Goal: Task Accomplishment & Management: Manage account settings

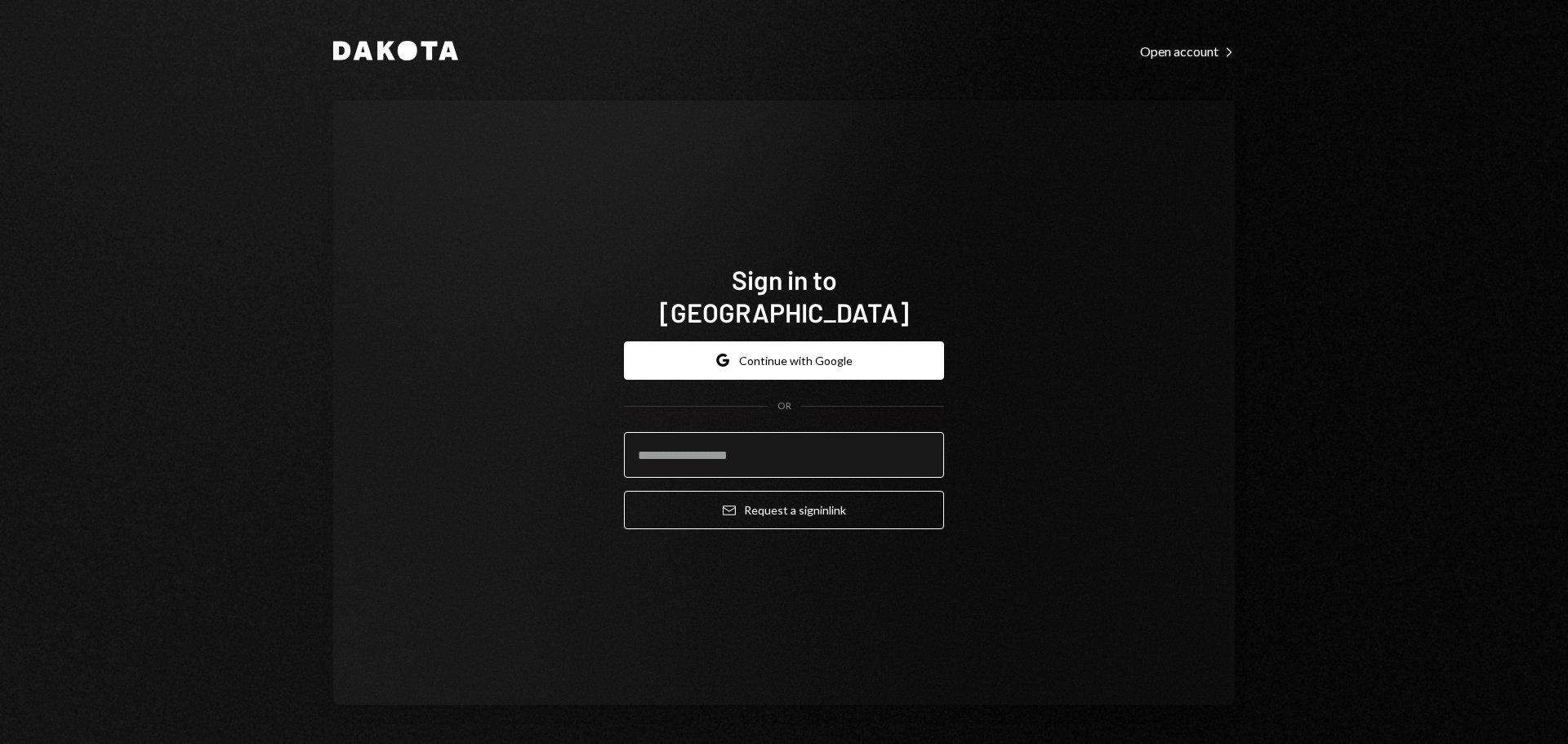
click at [769, 433] on input "email" at bounding box center [784, 454] width 320 height 46
type input "**********"
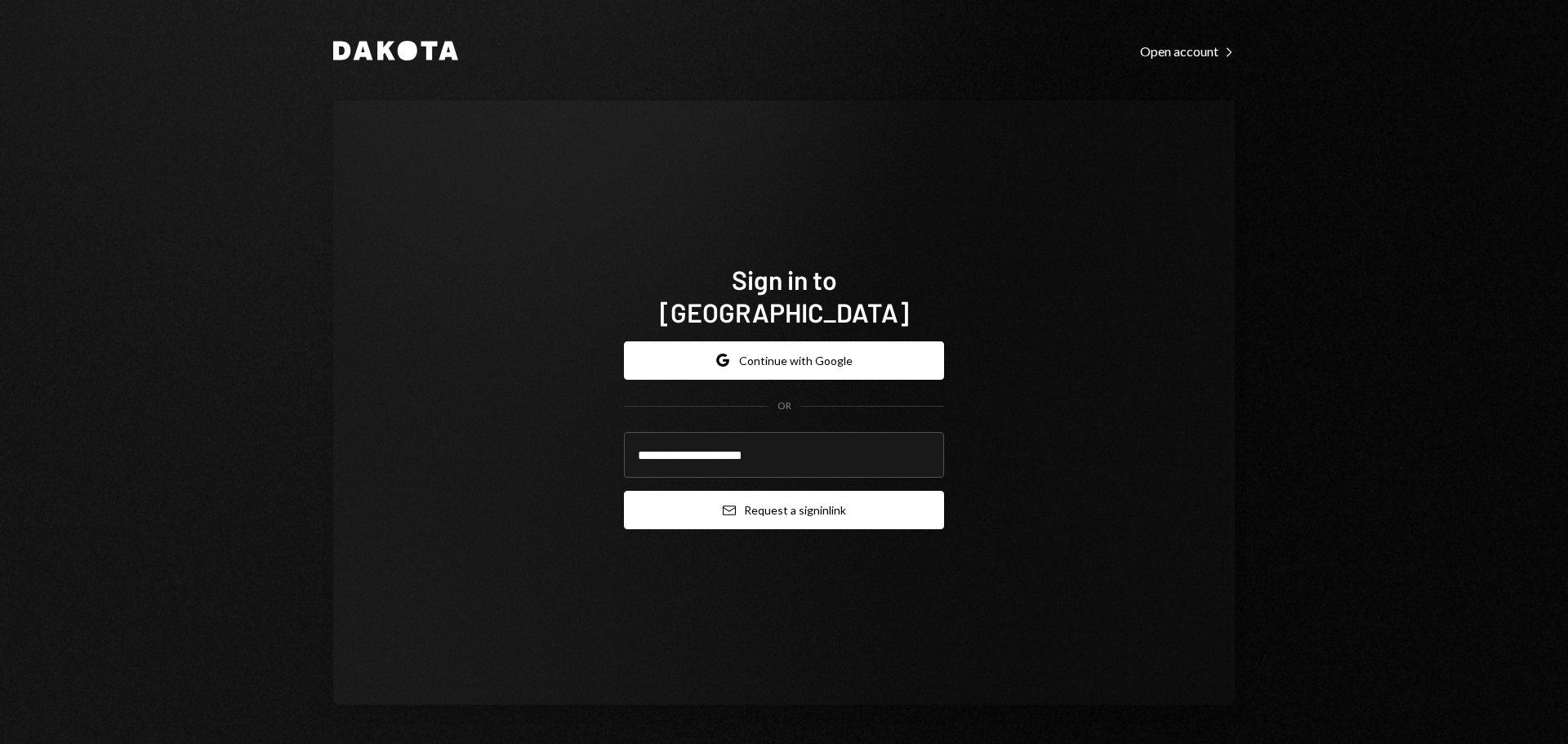
click at [802, 498] on button "Email Request a sign in link" at bounding box center [784, 510] width 320 height 38
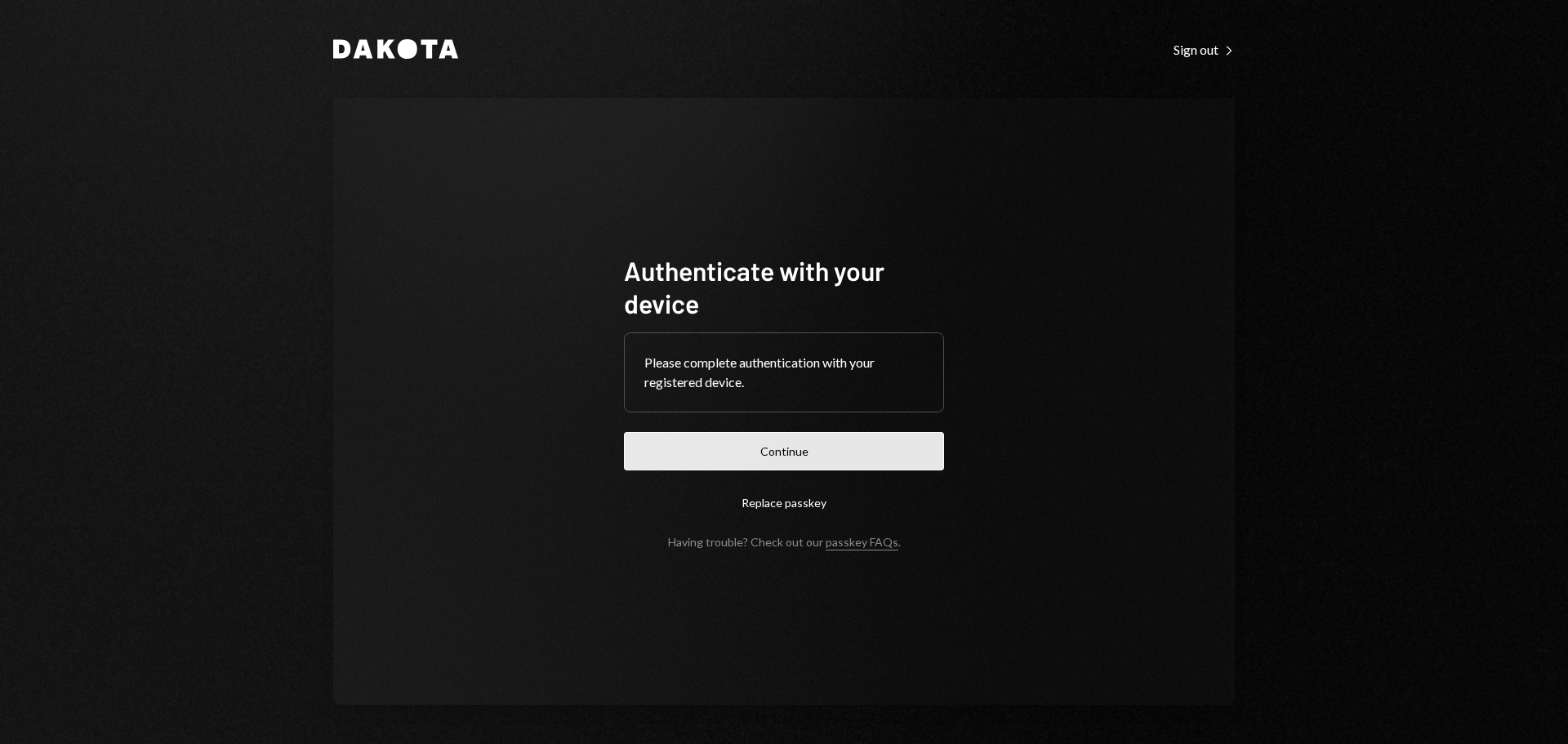
click at [722, 444] on button "Continue" at bounding box center [784, 451] width 320 height 38
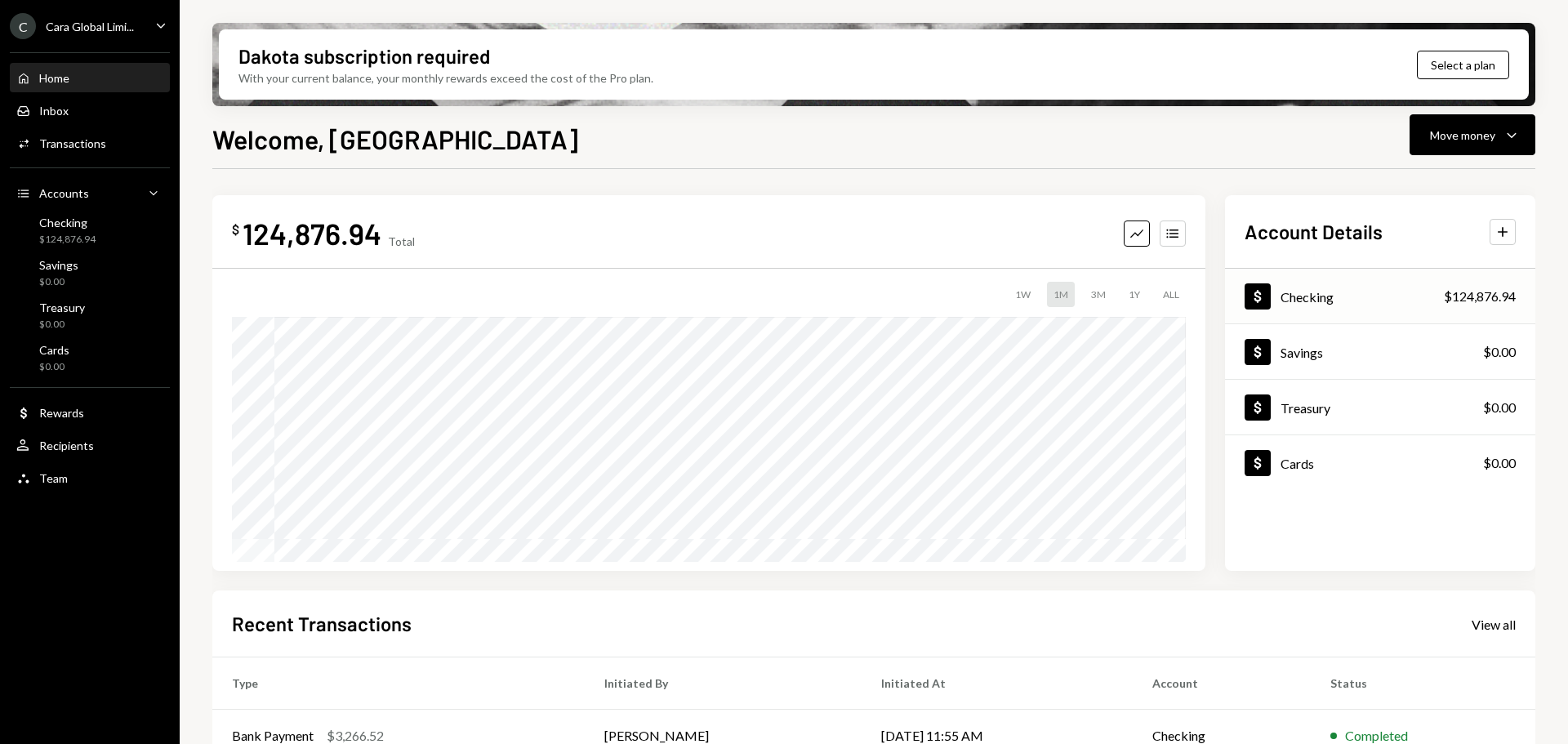
click at [1444, 293] on div "$124,876.94" at bounding box center [1480, 296] width 72 height 20
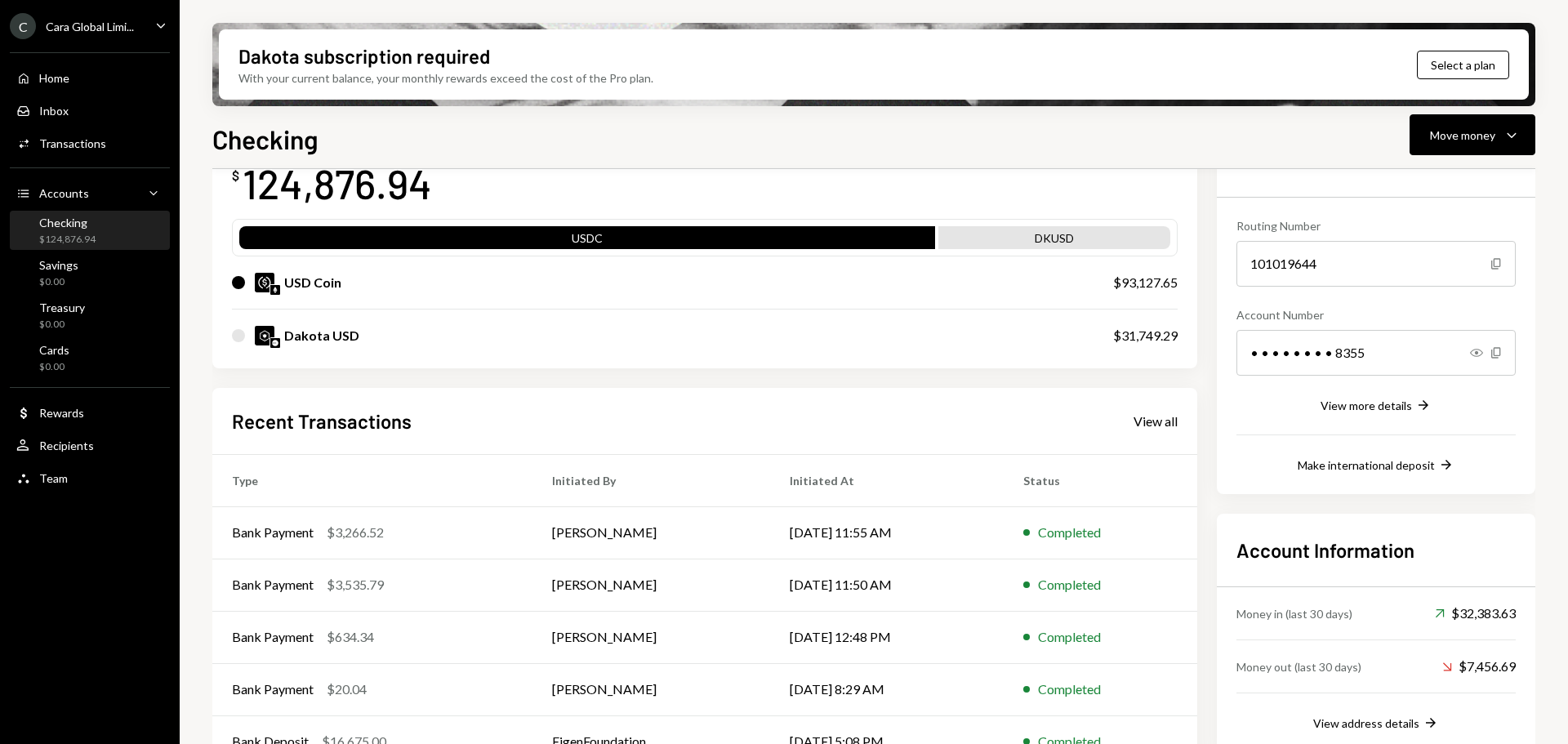
scroll to position [159, 0]
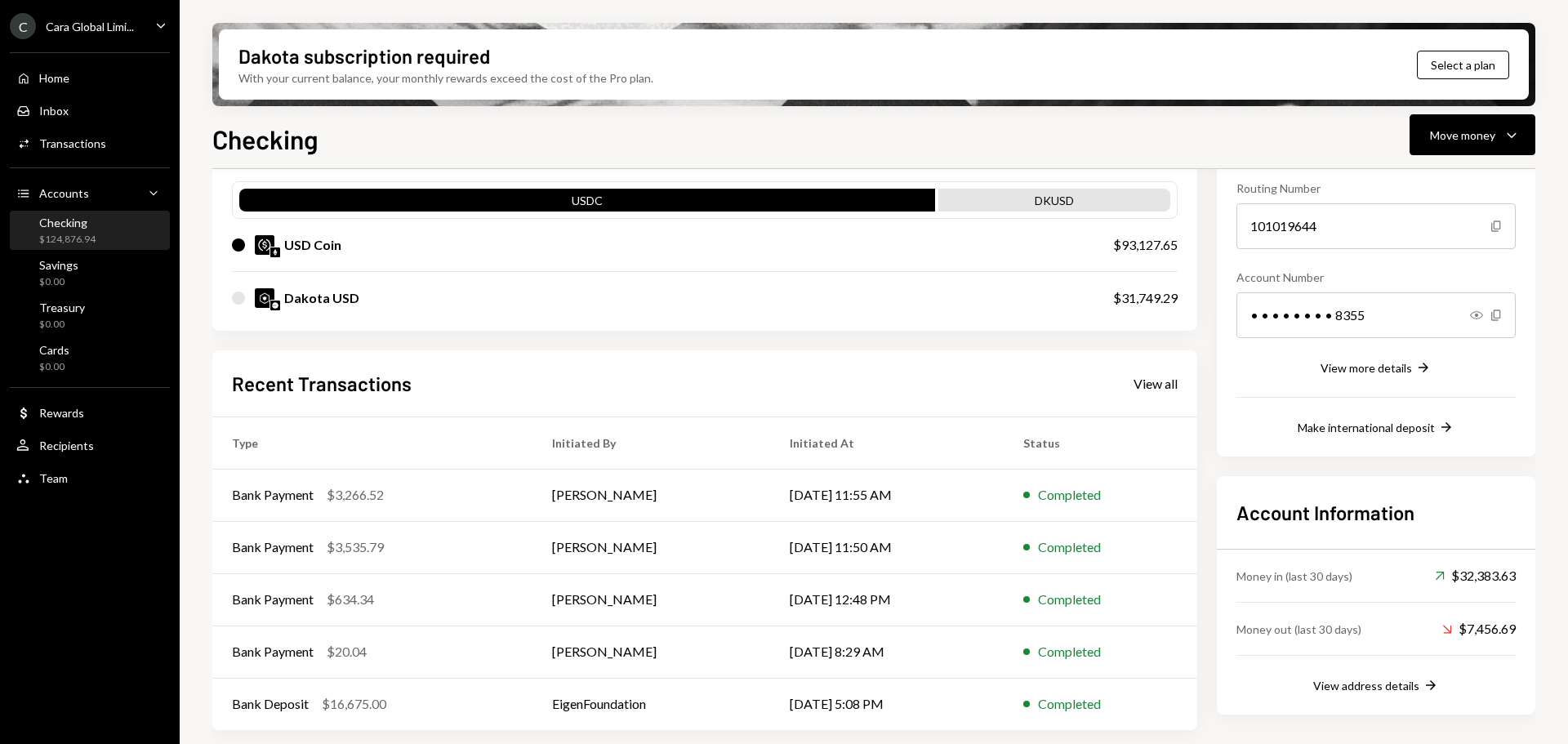
click at [1125, 380] on div "Recent Transactions View all" at bounding box center [705, 384] width 946 height 27
click at [1138, 381] on div "View all" at bounding box center [1155, 384] width 44 height 17
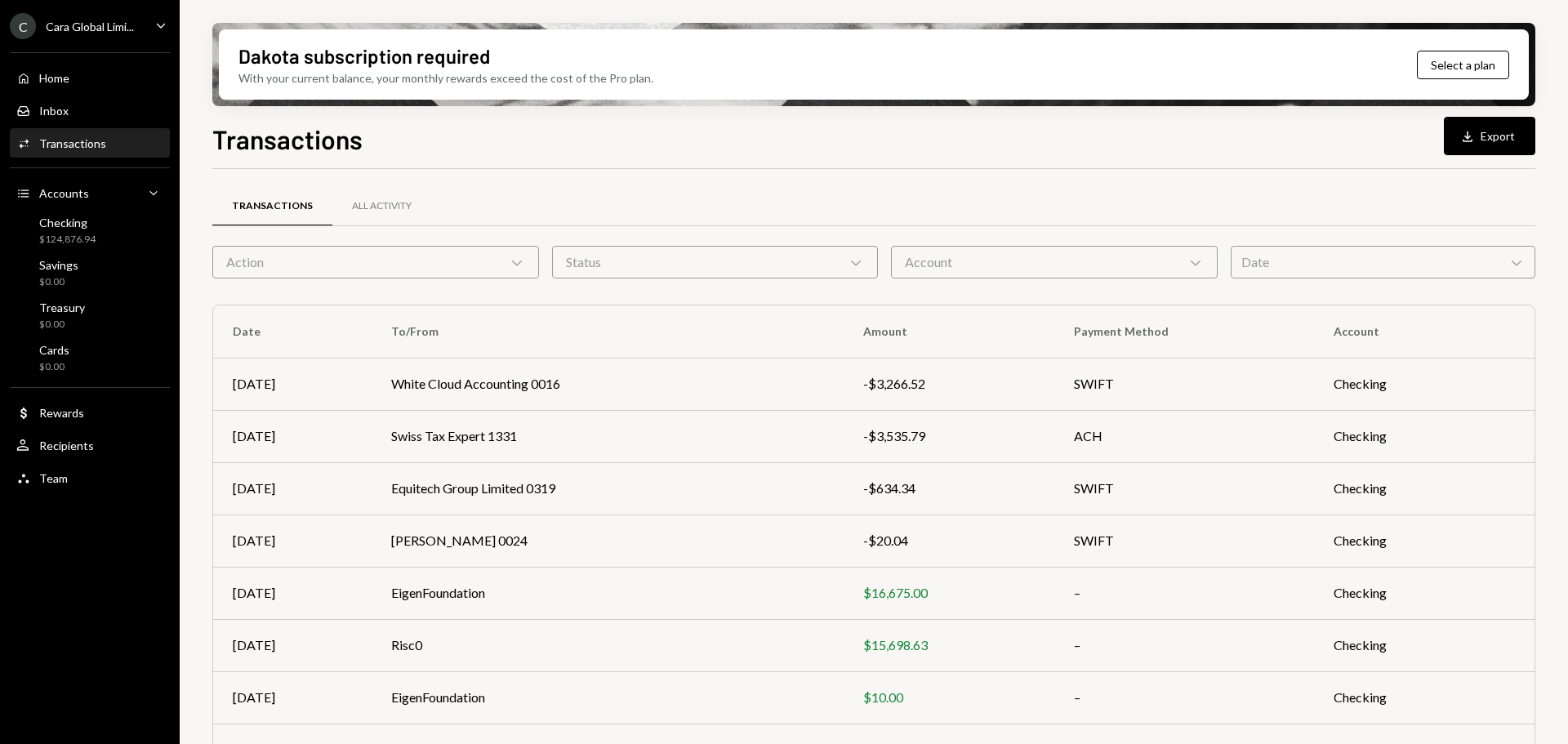
drag, startPoint x: 1457, startPoint y: 156, endPoint x: 1482, endPoint y: 127, distance: 38.3
click at [1458, 156] on div "Transactions Download Export Transactions All Activity Action Chevron Down Stat…" at bounding box center [874, 479] width 1323 height 722
click at [1484, 124] on button "Download Export" at bounding box center [1490, 136] width 92 height 38
